Goal: Information Seeking & Learning: Learn about a topic

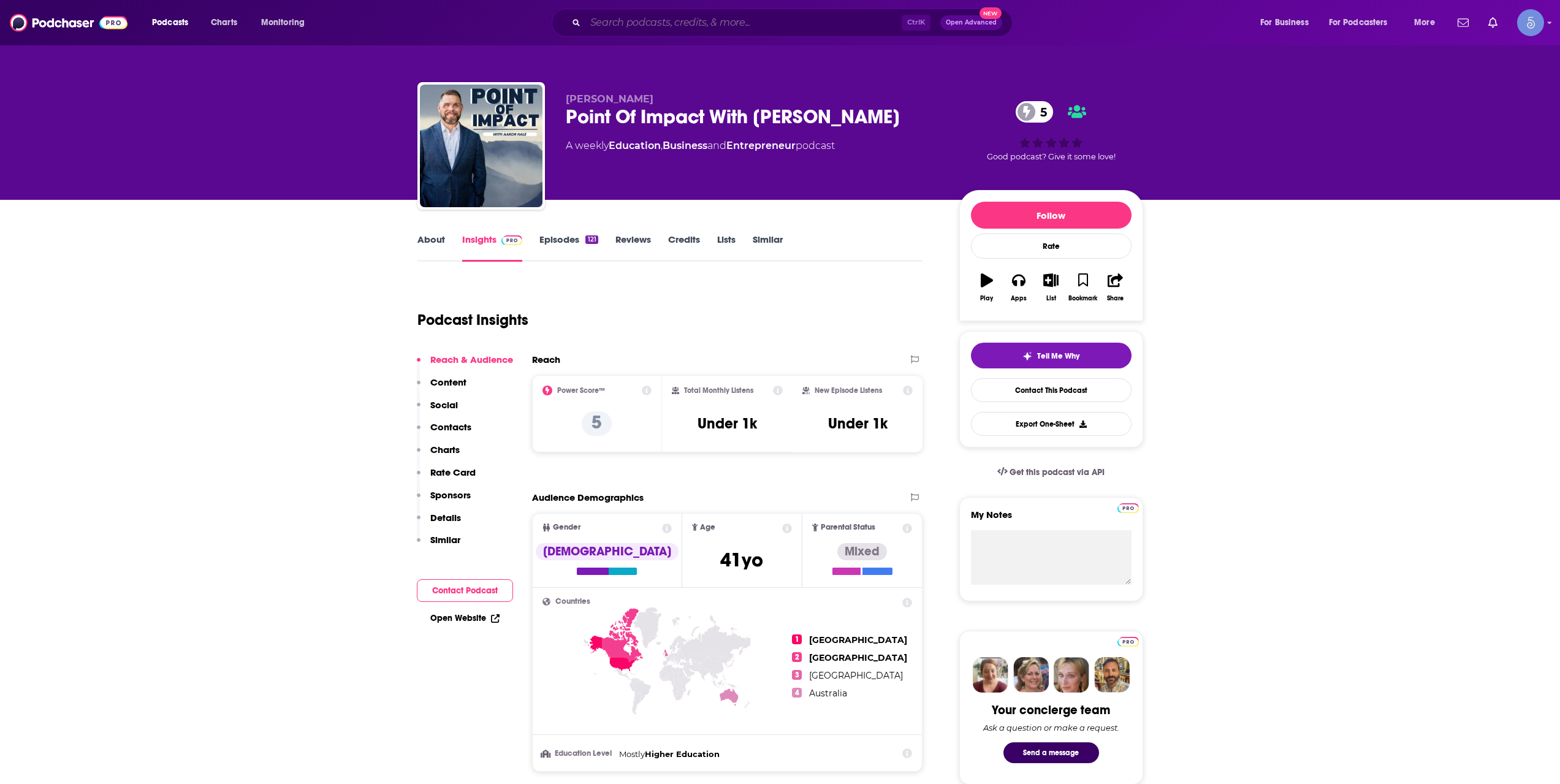
click at [604, 23] on input "Search podcasts, credits, & more..." at bounding box center [743, 22] width 316 height 20
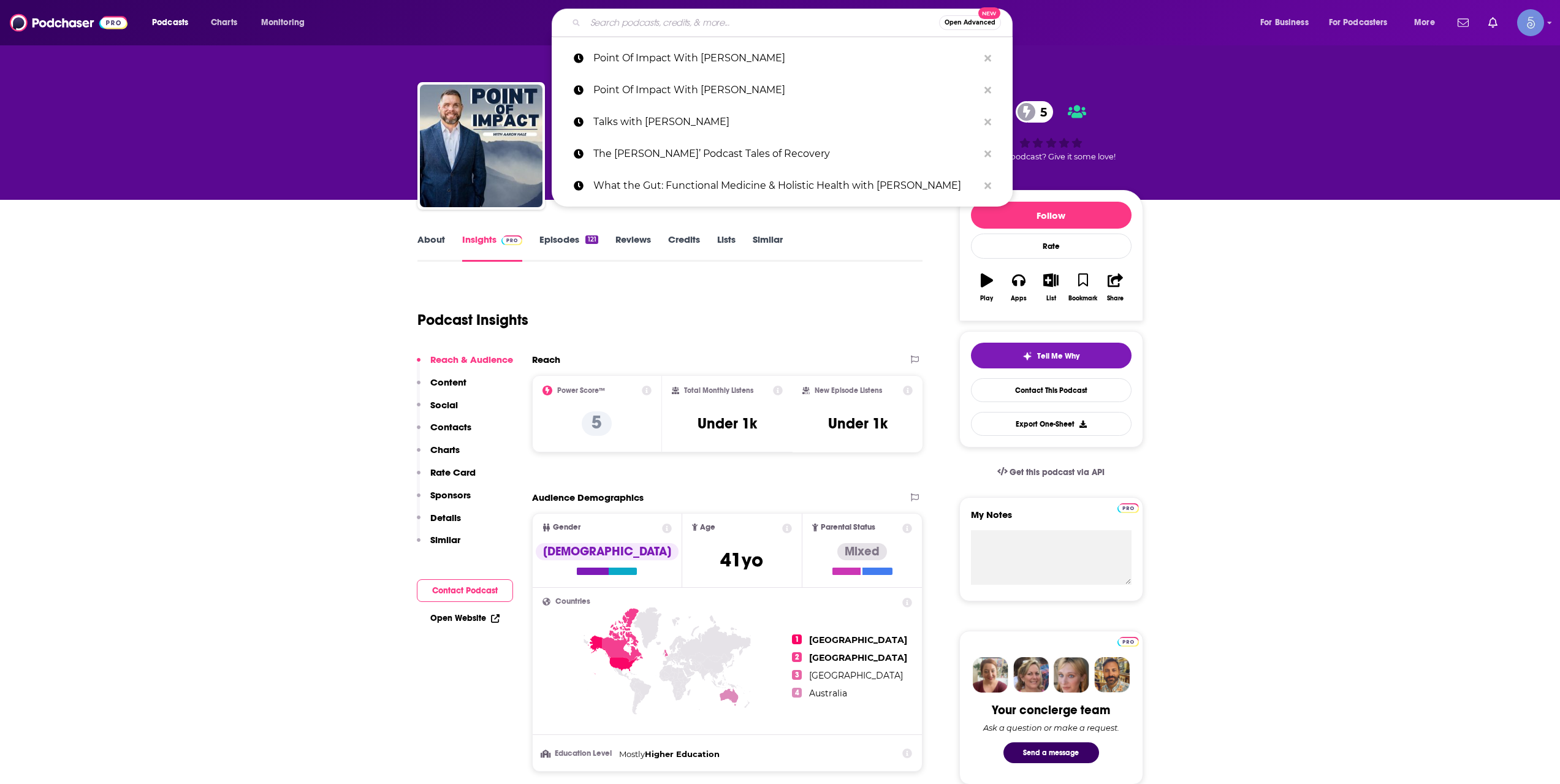
paste input "Main Street Business Insights"
type input "Main Street Business Insights"
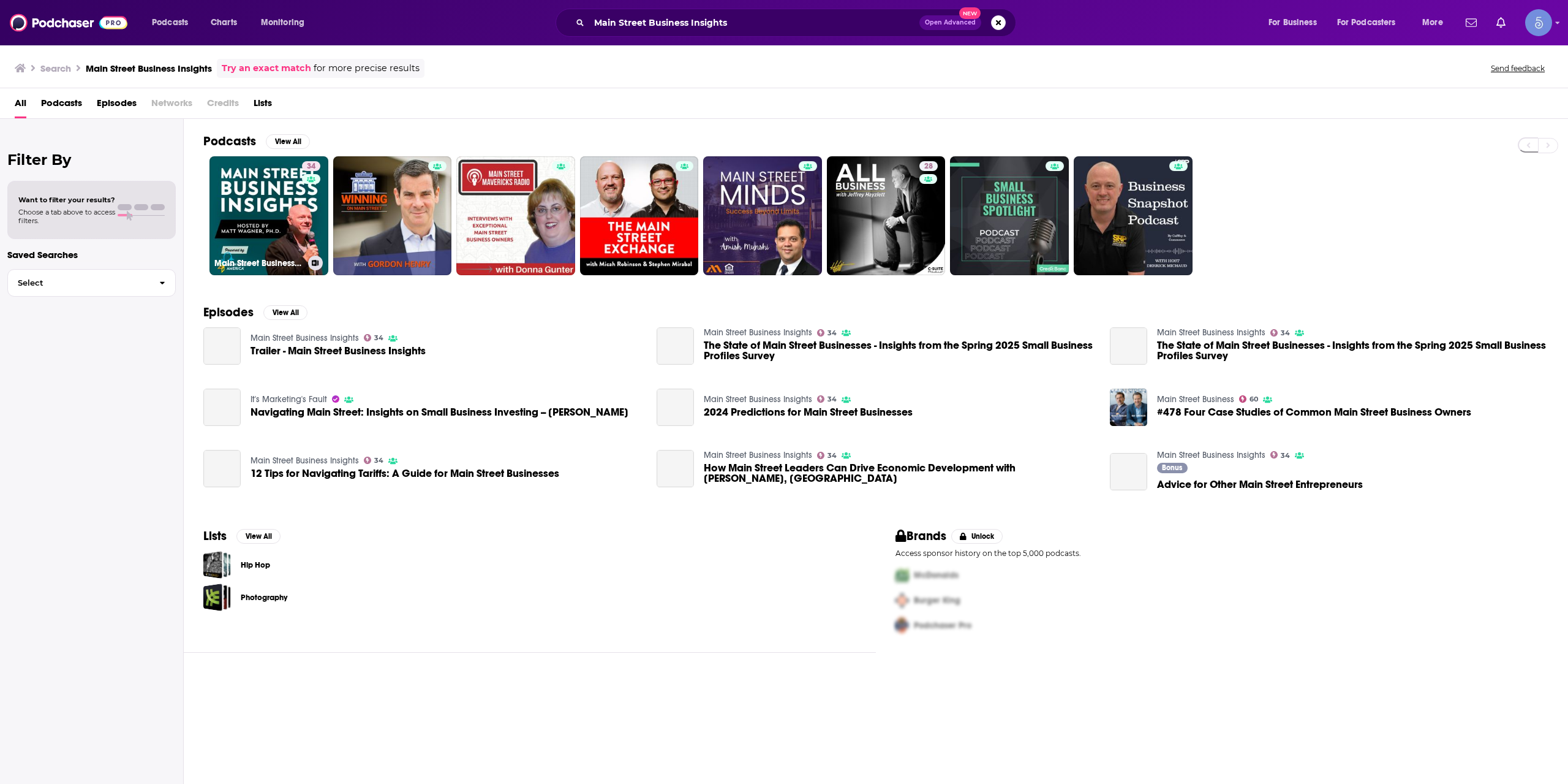
click at [277, 204] on link "[STREET_ADDRESS] Business Insights" at bounding box center [269, 216] width 119 height 119
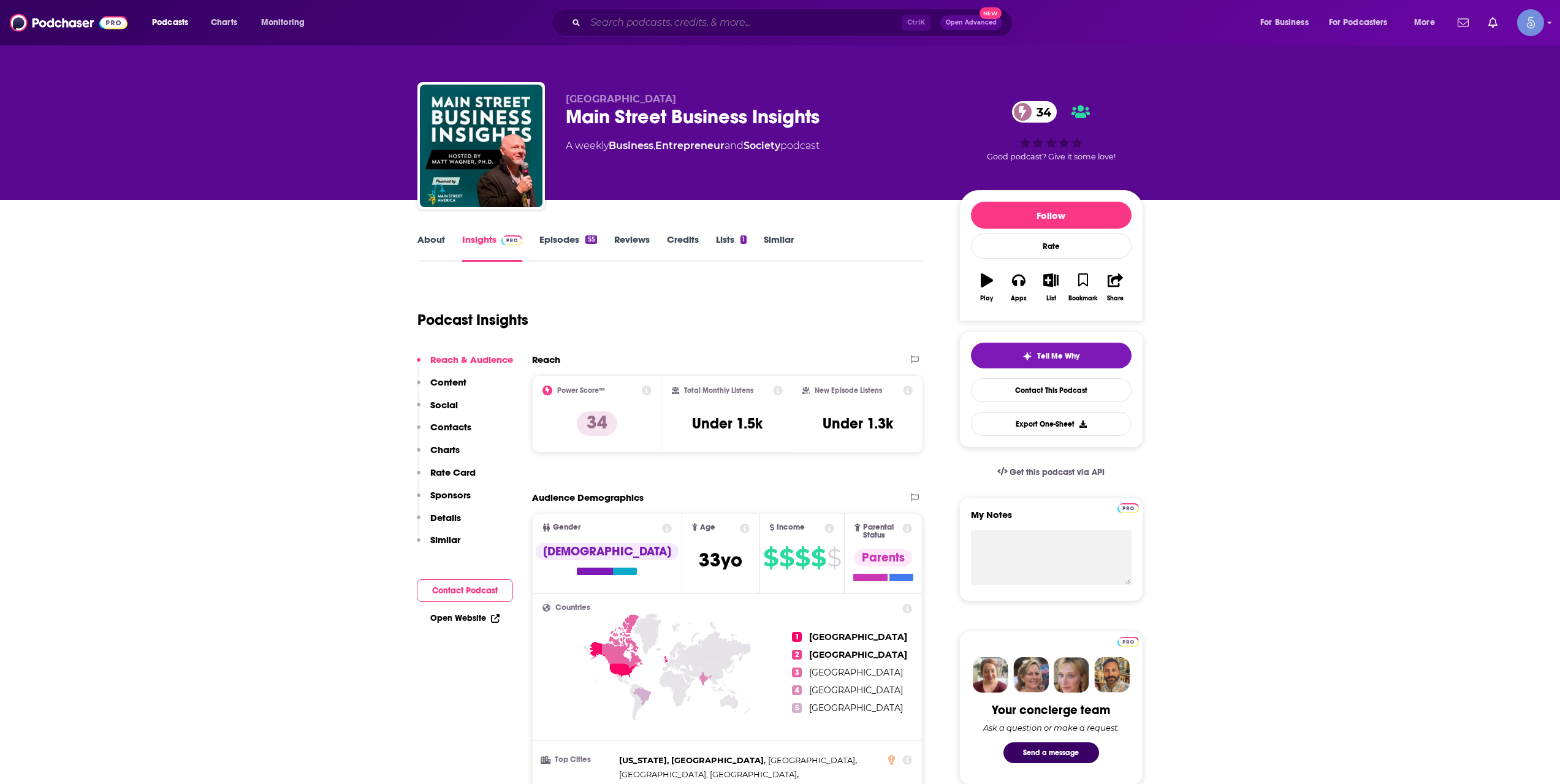
click at [614, 24] on input "Search podcasts, credits, & more..." at bounding box center [743, 22] width 316 height 20
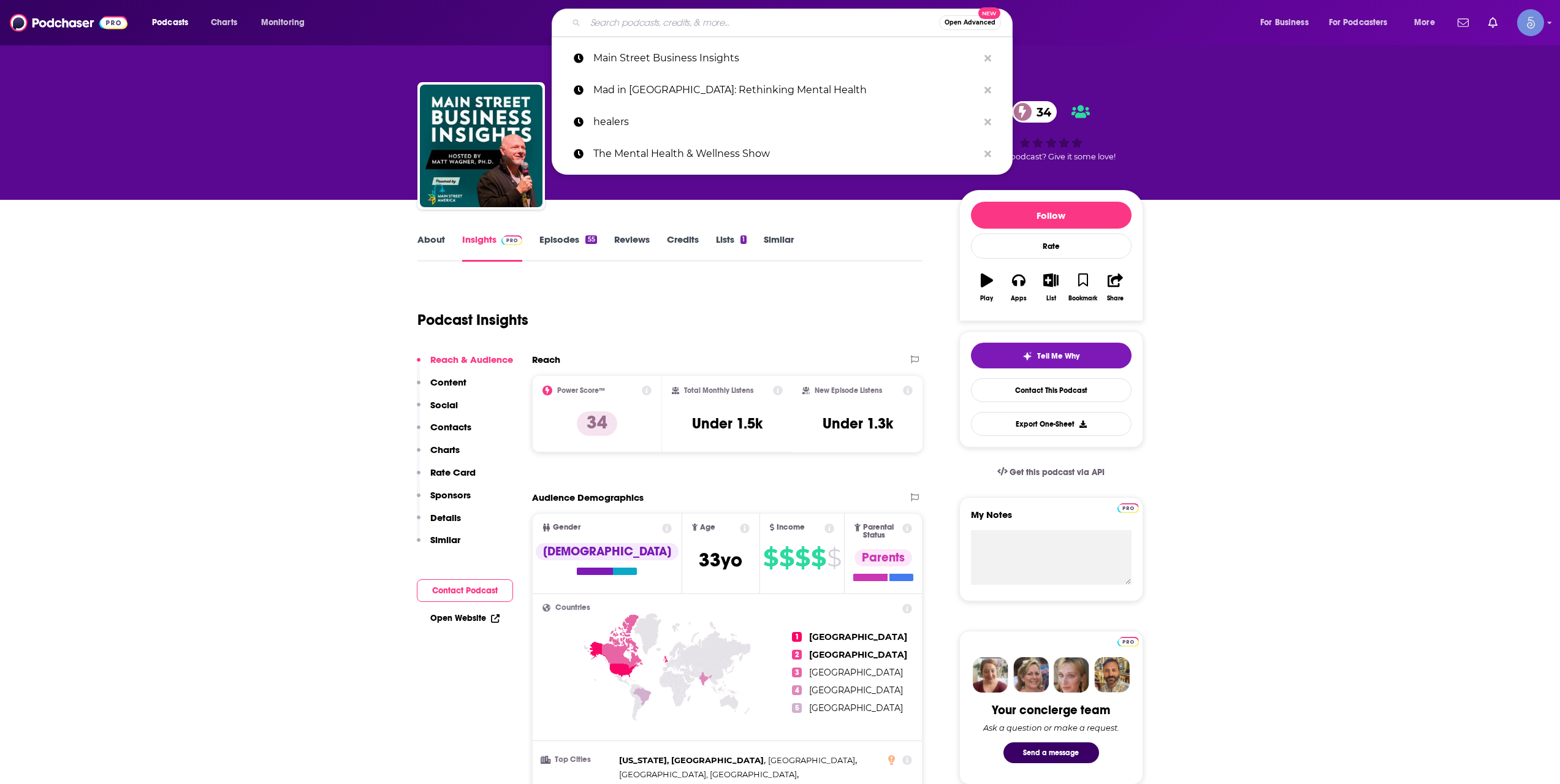
paste input "Light Up Your Life"
type input "Light Up Your Life"
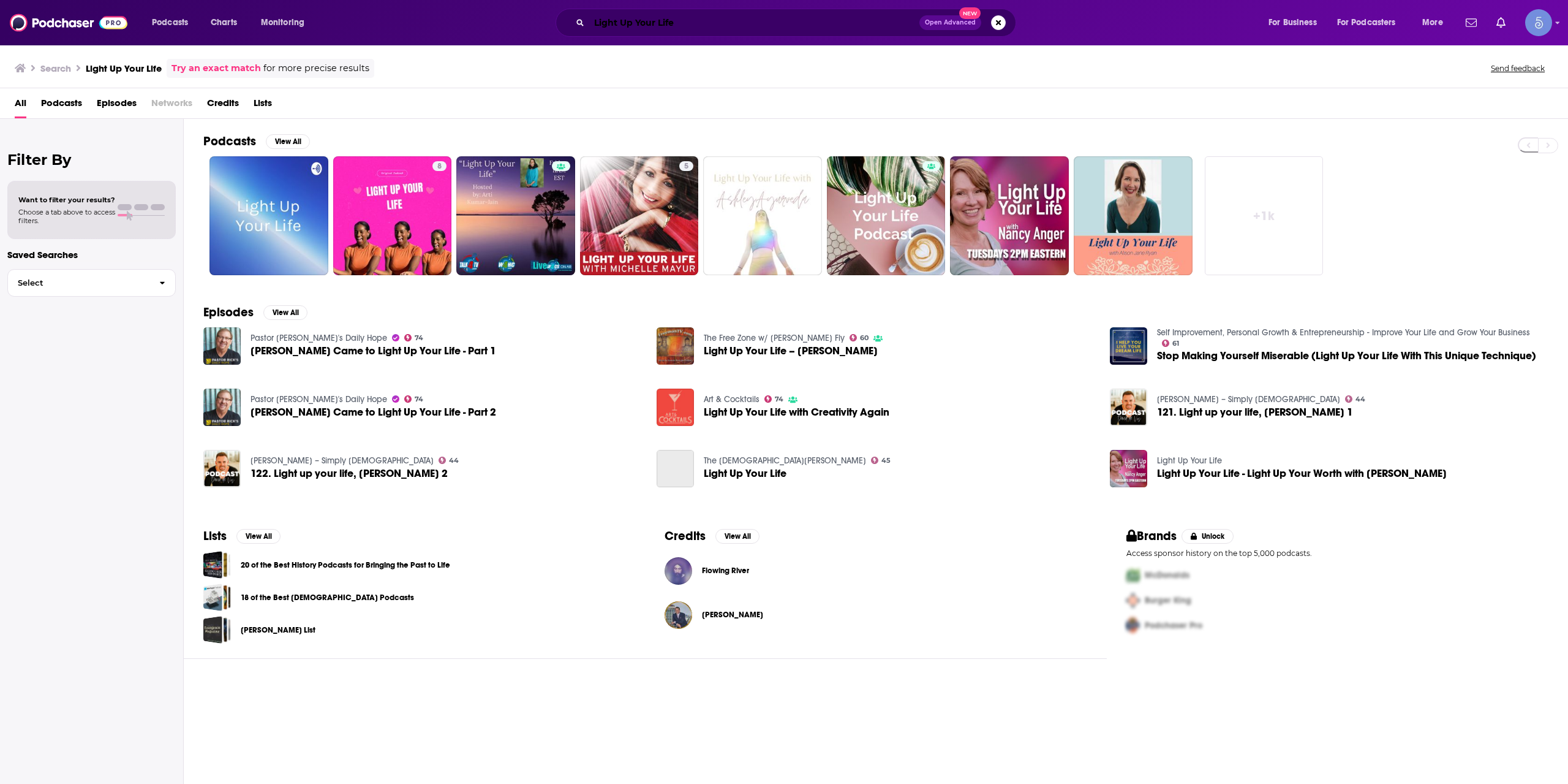
click at [661, 27] on input "Light Up Your Life" at bounding box center [754, 22] width 330 height 20
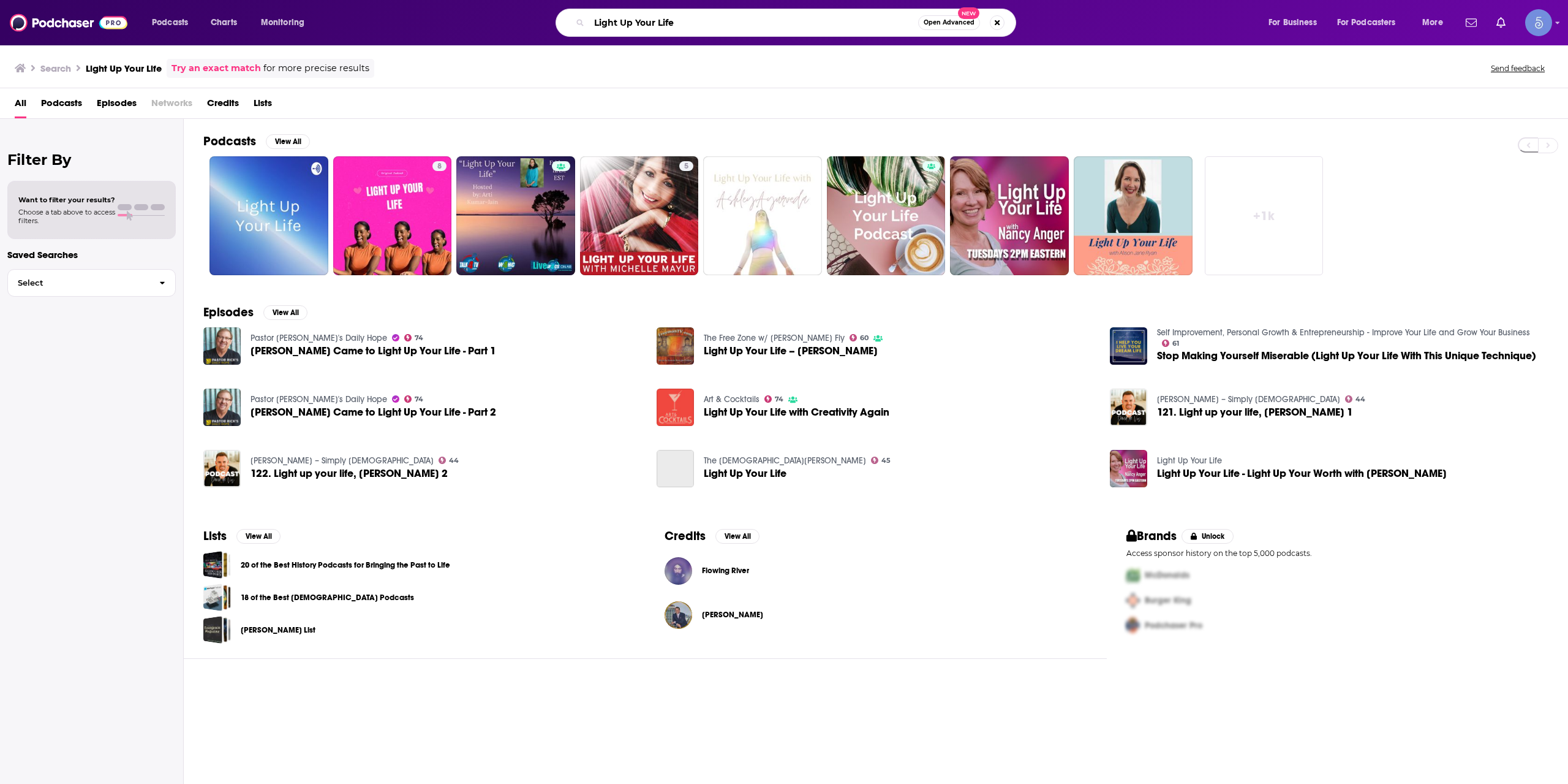
click at [661, 27] on input "Light Up Your Life" at bounding box center [753, 22] width 329 height 20
paste input "Ageless Futur"
type input "Ageless Future"
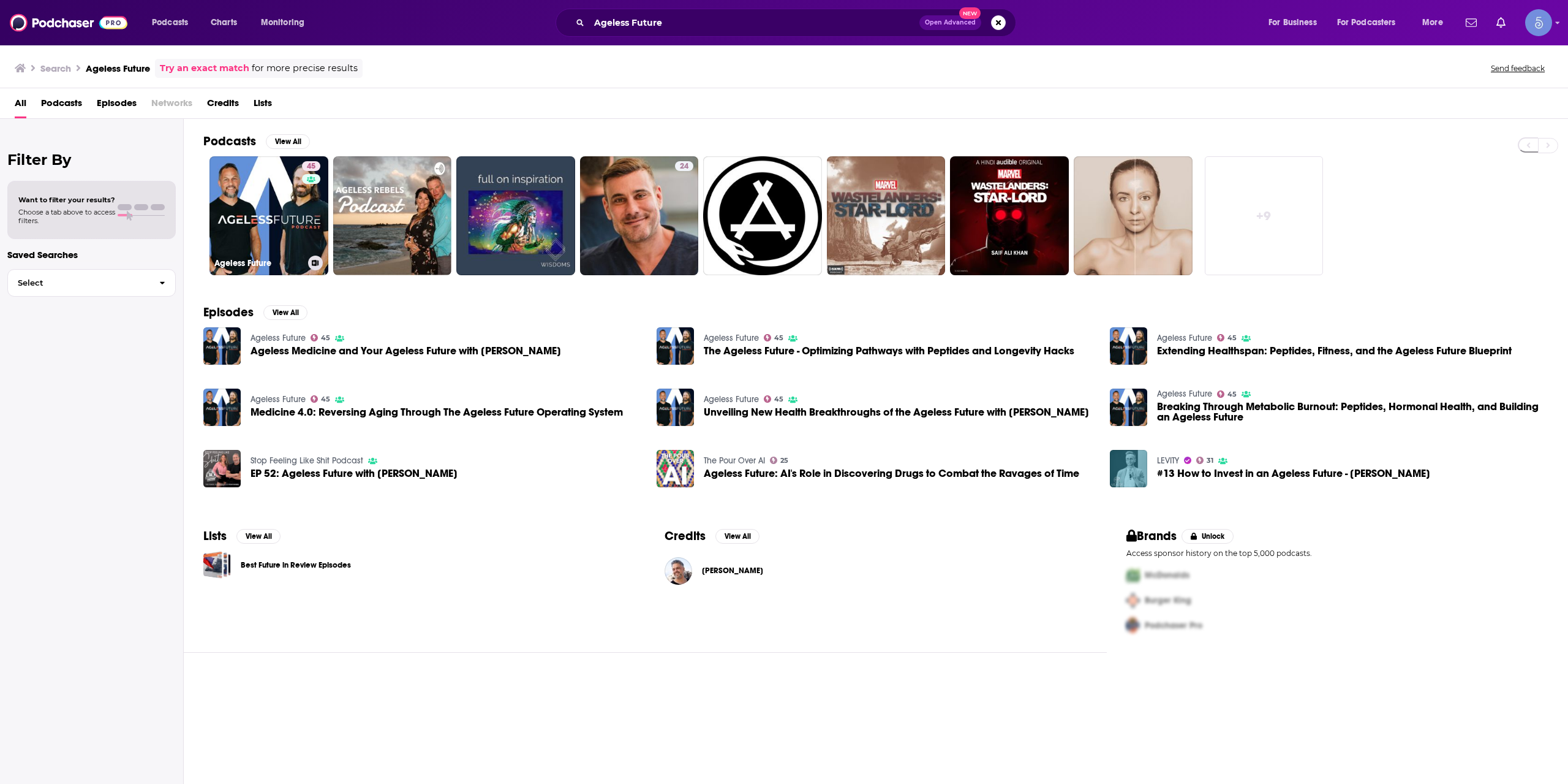
click at [284, 203] on link "45 Ageless Future" at bounding box center [269, 216] width 119 height 119
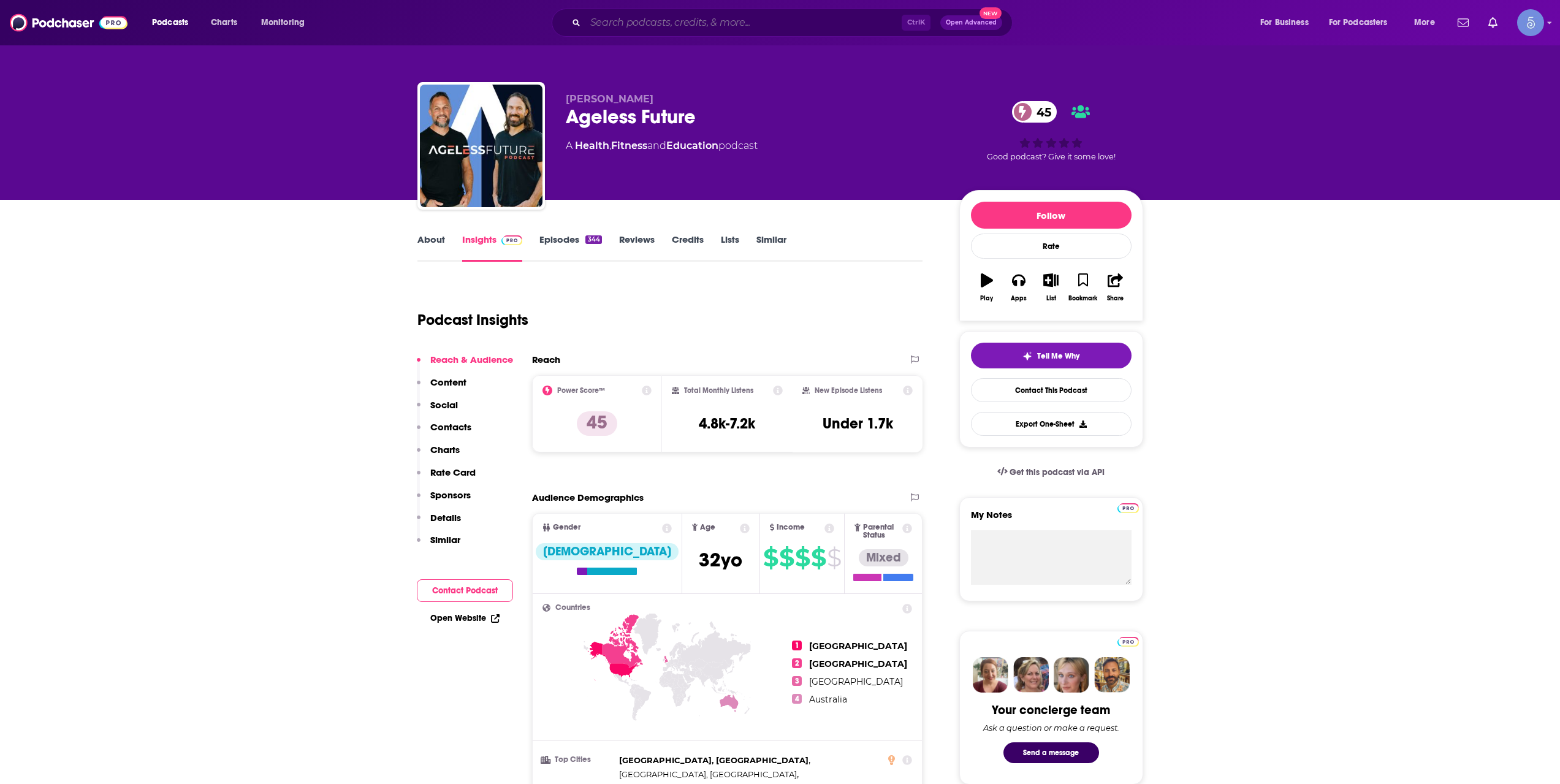
click at [680, 16] on input "Search podcasts, credits, & more..." at bounding box center [743, 22] width 316 height 20
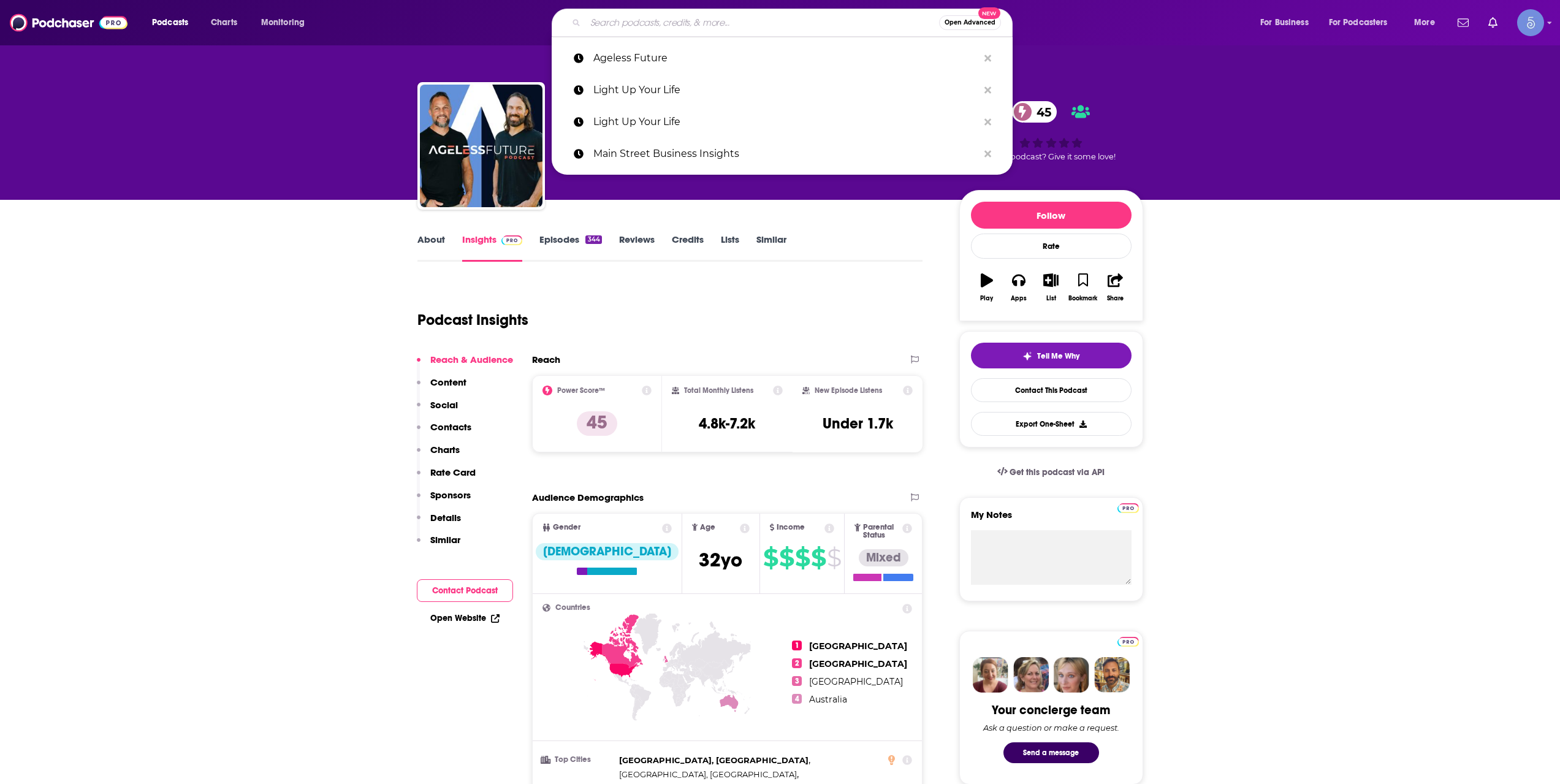
paste input "Awaken with [PERSON_NAME]"
type input "Awaken with [PERSON_NAME]"
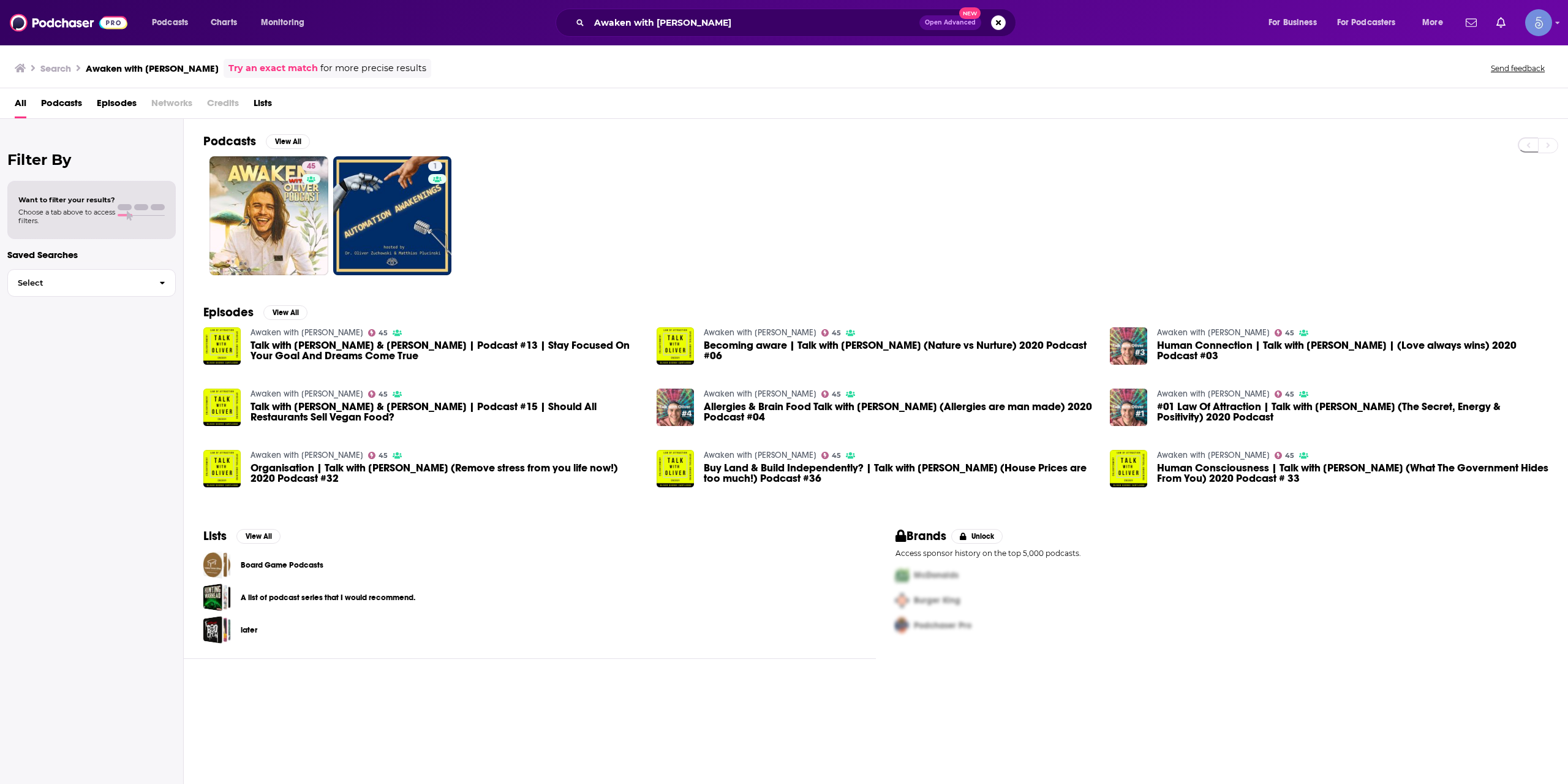
click at [673, 6] on div "Podcasts Charts Monitoring Awaken with [PERSON_NAME] Podcast Open Advanced New …" at bounding box center [784, 23] width 1568 height 46
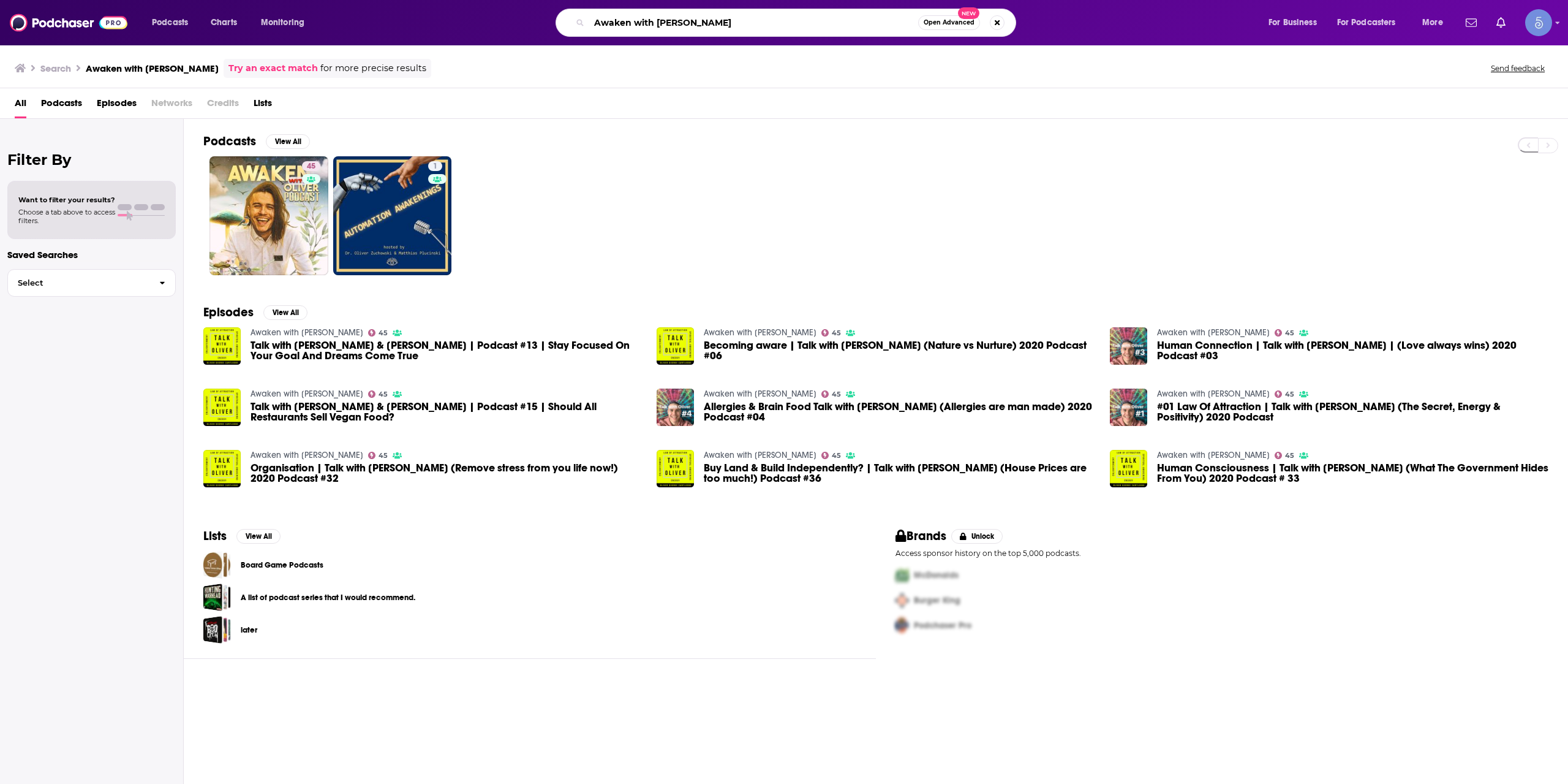
click at [671, 19] on input "Awaken with [PERSON_NAME]" at bounding box center [753, 22] width 329 height 20
paste input "Trensparent with [PERSON_NAME]"
type input "Trensparent with [PERSON_NAME]"
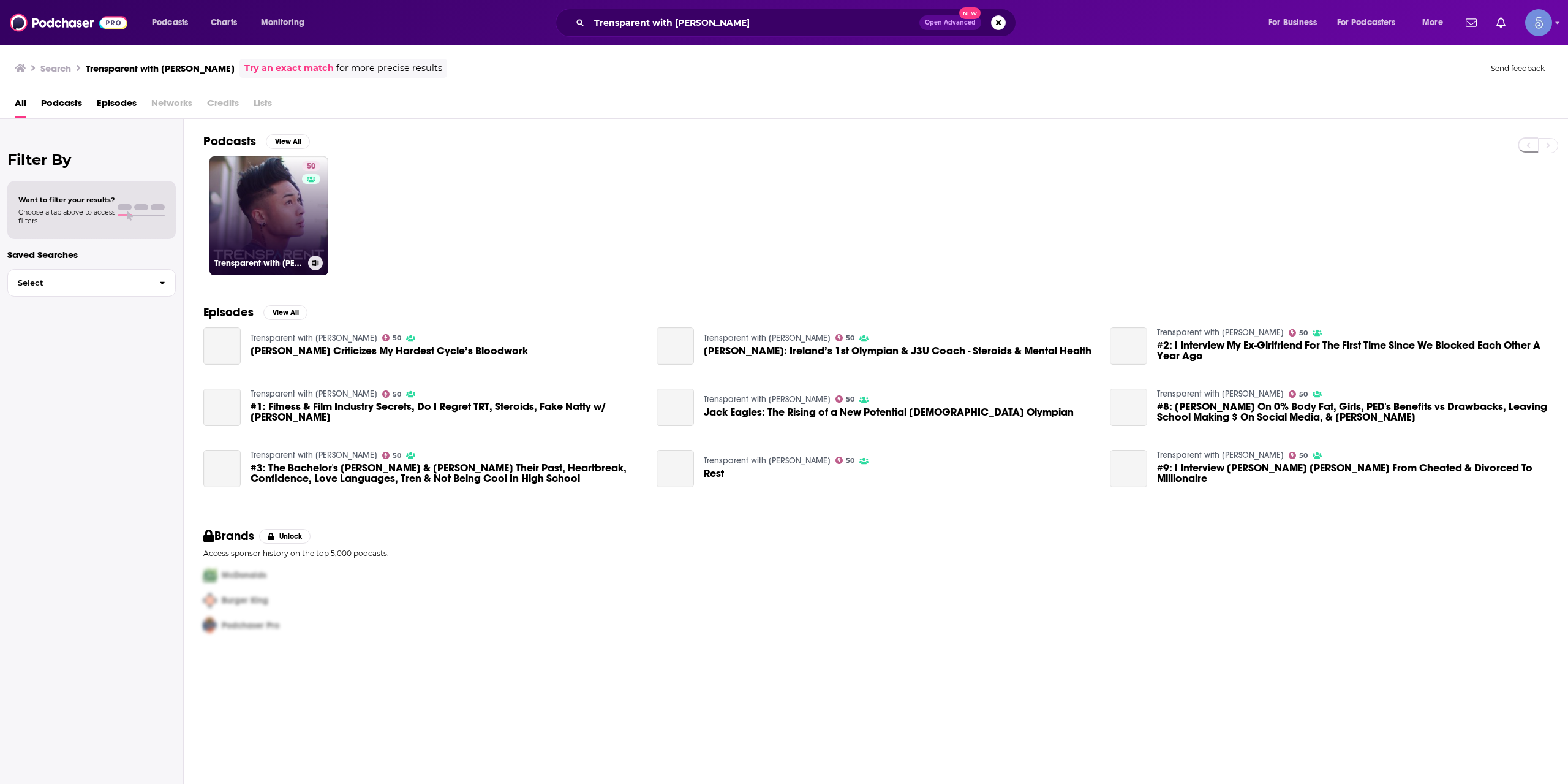
click at [299, 198] on link "50 Trensparent with [PERSON_NAME]" at bounding box center [269, 216] width 119 height 119
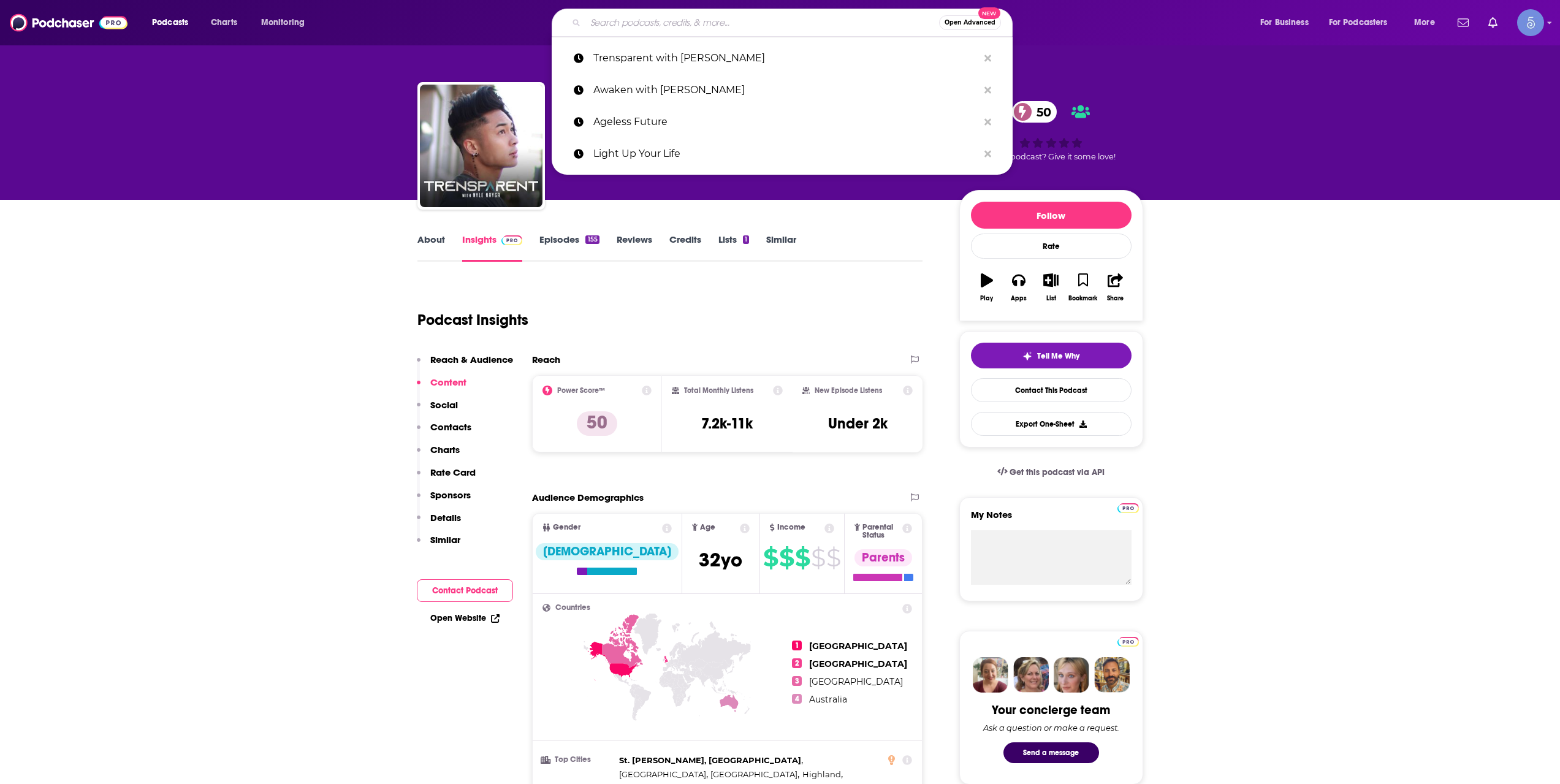
click at [648, 13] on input "Search podcasts, credits, & more..." at bounding box center [762, 22] width 354 height 20
paste input "Good Grief"
type input "Good Grief"
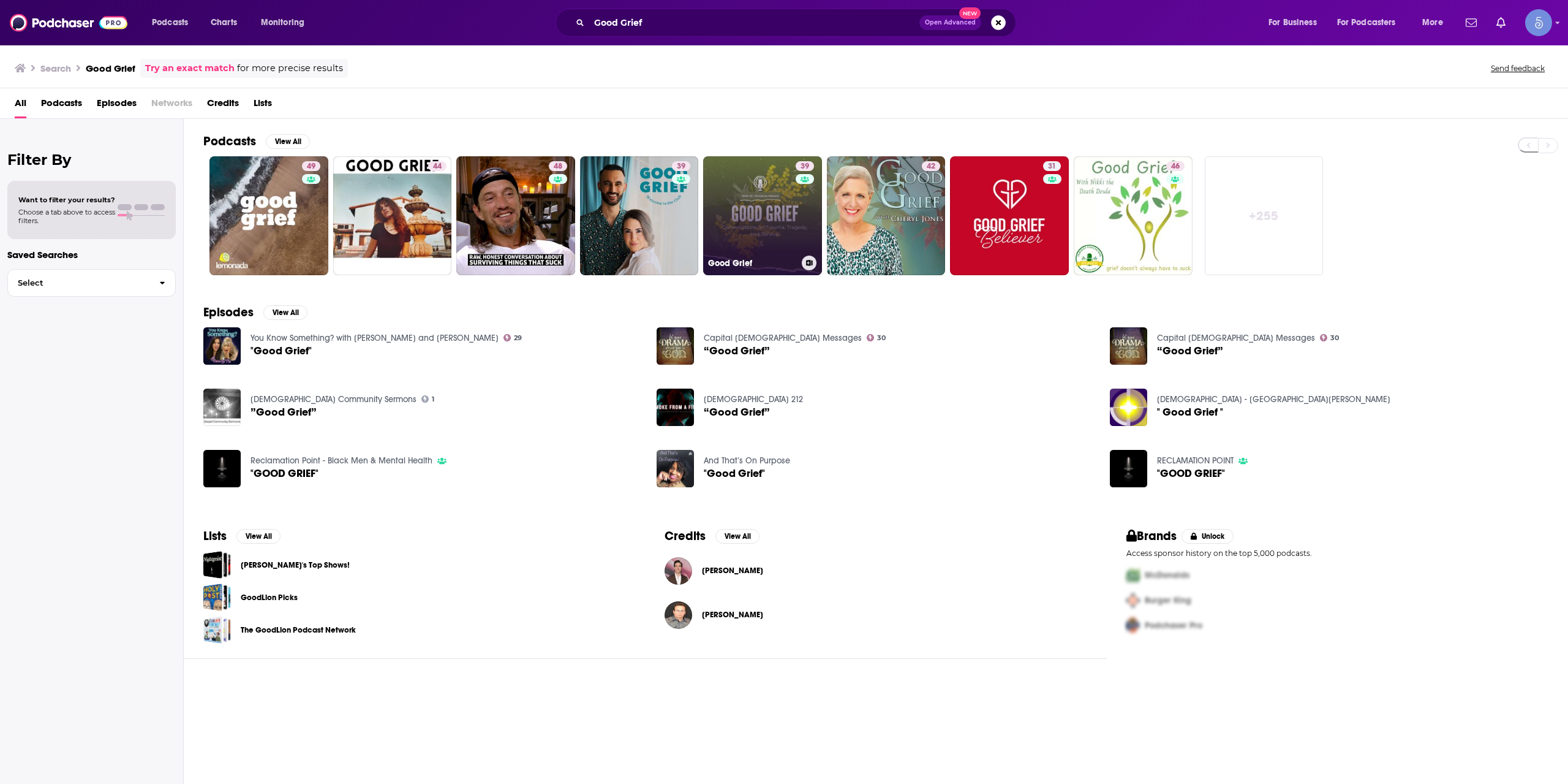
click at [771, 226] on link "39 Good Grief" at bounding box center [763, 216] width 119 height 119
